Goal: Transaction & Acquisition: Obtain resource

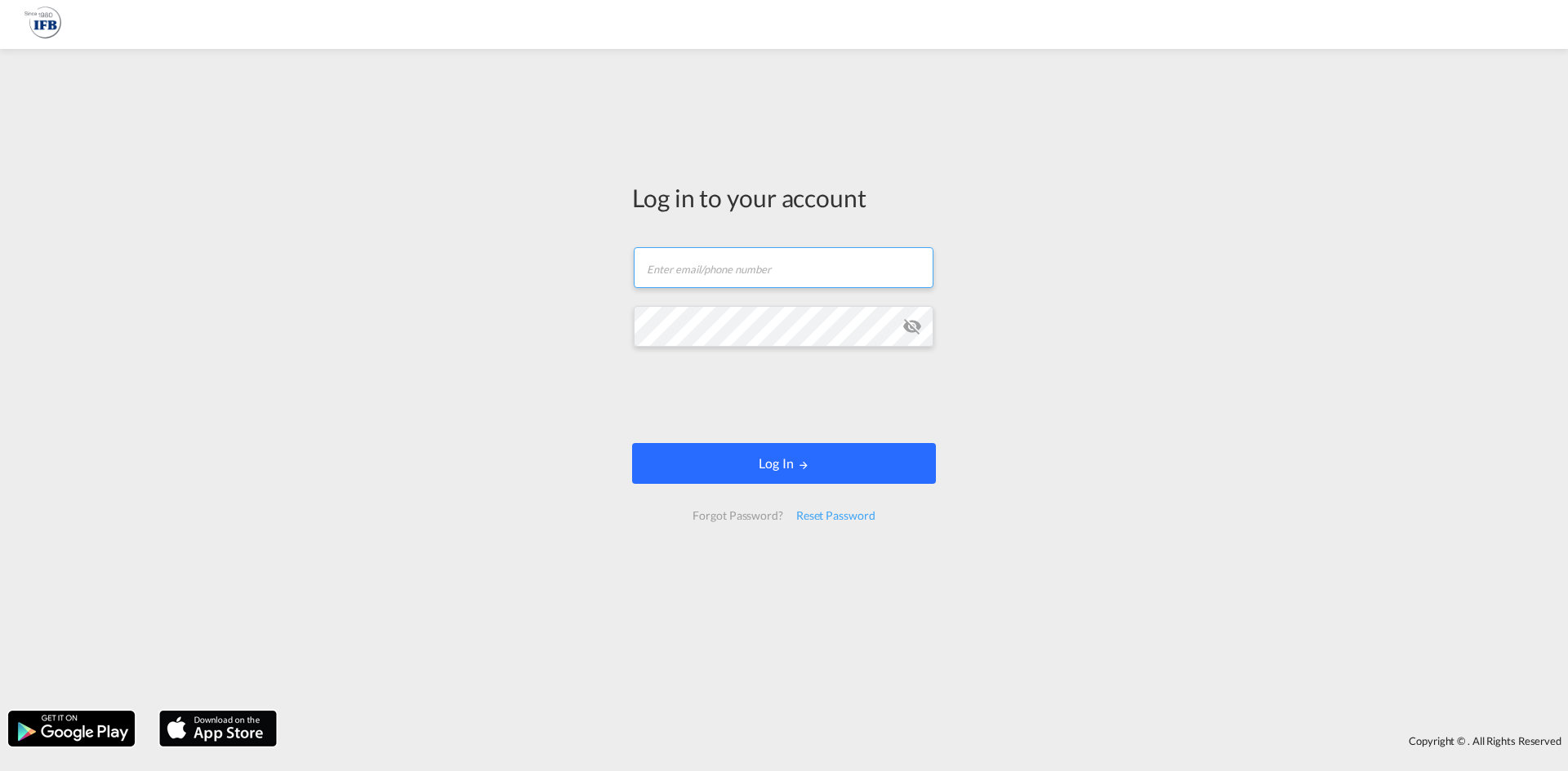
type input "m.dicicco@france-ifbgroup.net"
click at [724, 471] on button "Log In" at bounding box center [784, 463] width 303 height 41
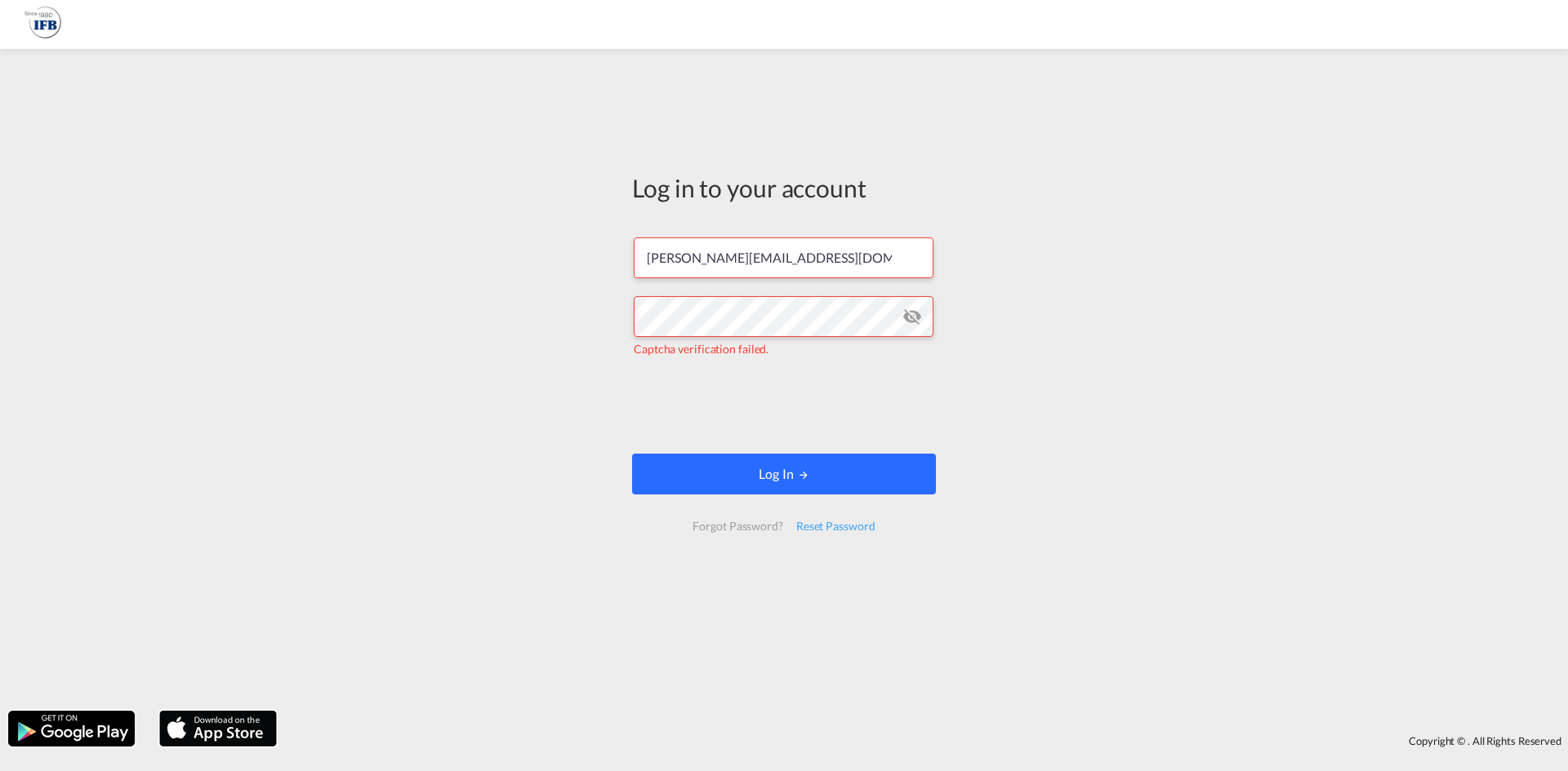
click at [745, 488] on button "Log In" at bounding box center [784, 475] width 303 height 41
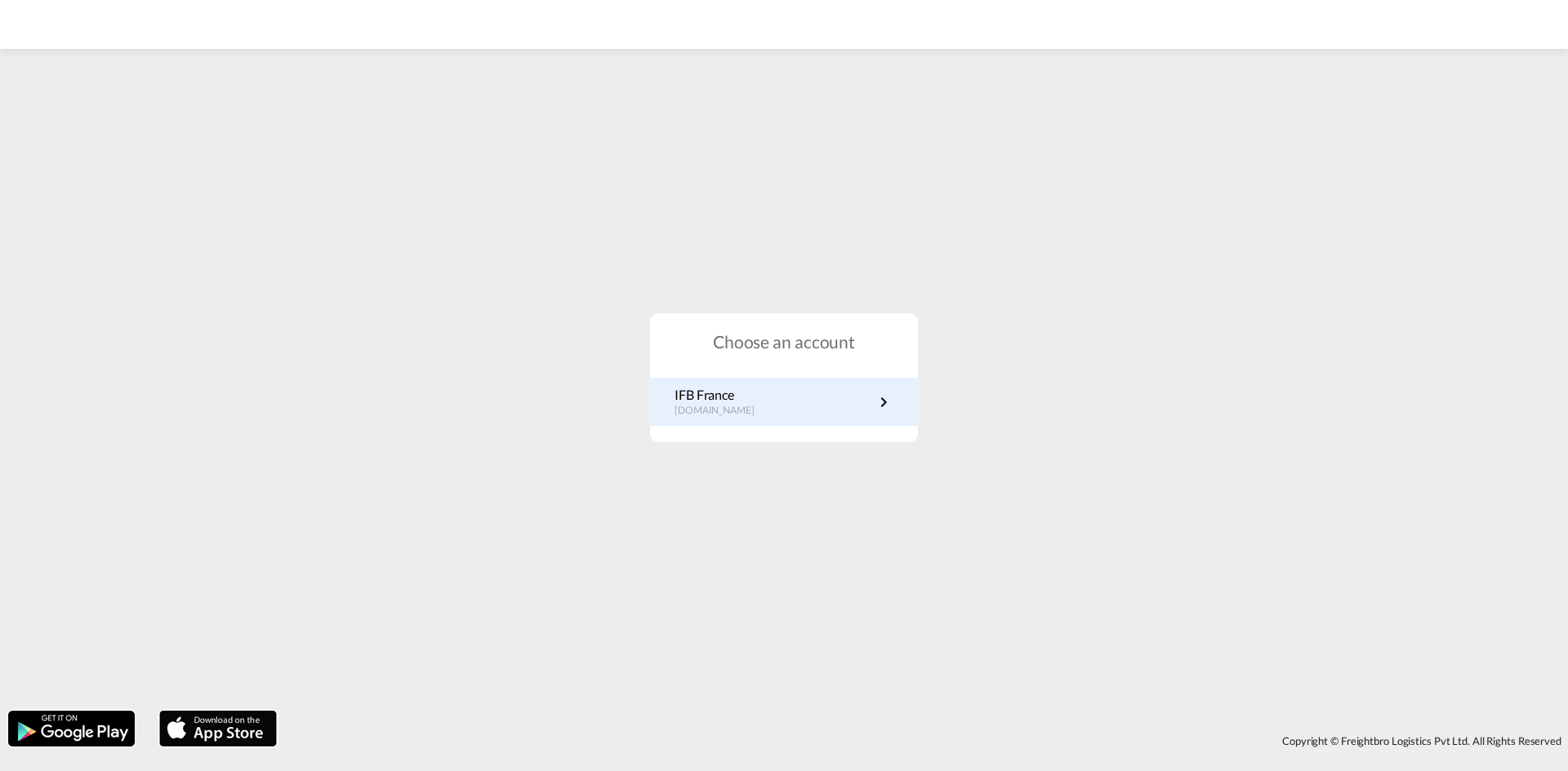
click at [757, 414] on link "IFB France fr.portal.ifb.com" at bounding box center [783, 402] width 218 height 32
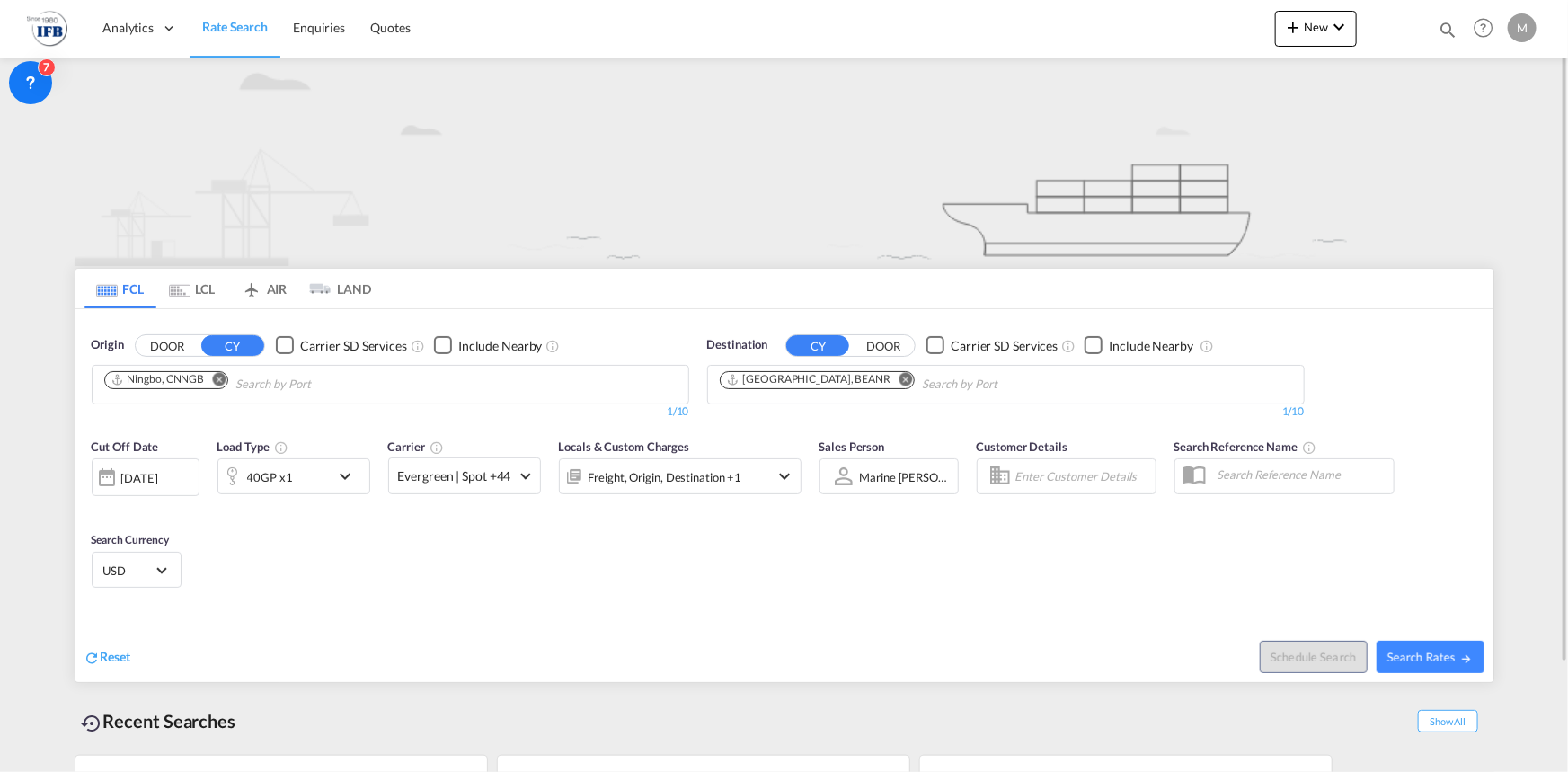
click at [692, 370] on div "Origin DOOR CY Carrier SD Services Include Nearby Ningbo, CNNGB 1/10 1/" at bounding box center [390, 378] width 616 height 102
click at [699, 370] on div "Destination CY DOOR Carrier SD Services Include Nearby [GEOGRAPHIC_DATA], BEANR…" at bounding box center [1005, 378] width 616 height 102
drag, startPoint x: 835, startPoint y: 375, endPoint x: 647, endPoint y: 377, distance: 188.0
click at [899, 374] on md-icon "Remove" at bounding box center [905, 378] width 13 height 13
click at [393, 386] on input "Chips input." at bounding box center [321, 385] width 171 height 28
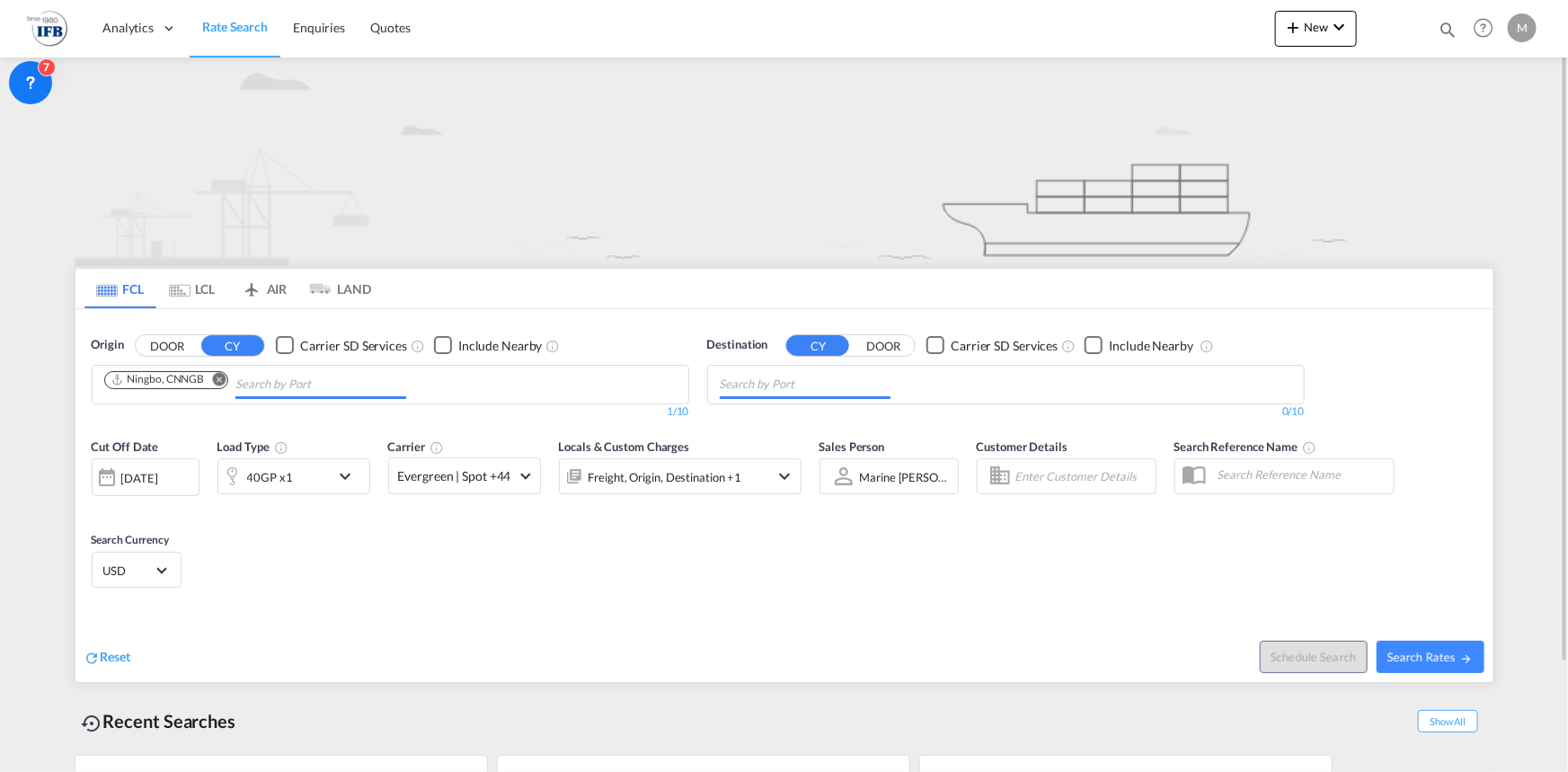
click at [221, 377] on md-icon "Remove" at bounding box center [219, 378] width 13 height 13
